Goal: Complete application form

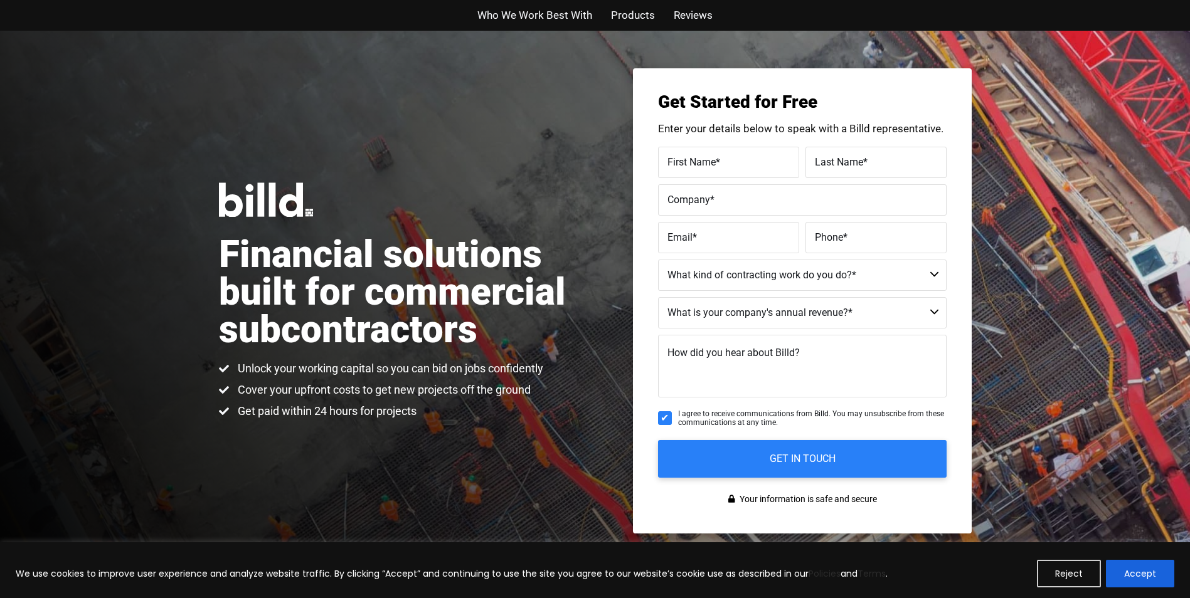
click at [633, 12] on span "Products" at bounding box center [633, 15] width 44 height 18
click at [1064, 580] on button "Reject" at bounding box center [1069, 574] width 64 height 28
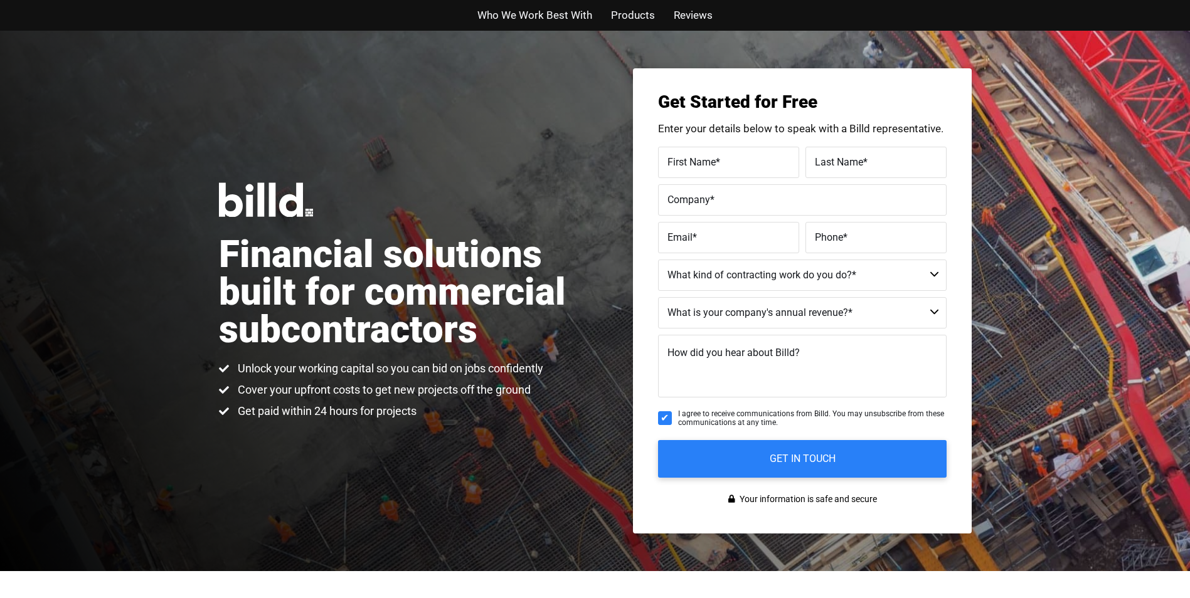
click at [1097, 172] on div "Financial solutions built for commercial subcontractors Unlock your working cap…" at bounding box center [595, 301] width 1190 height 541
click at [697, 166] on span "First Name" at bounding box center [691, 162] width 48 height 12
click at [697, 166] on input "First Name *" at bounding box center [728, 162] width 141 height 31
